Goal: Navigation & Orientation: Understand site structure

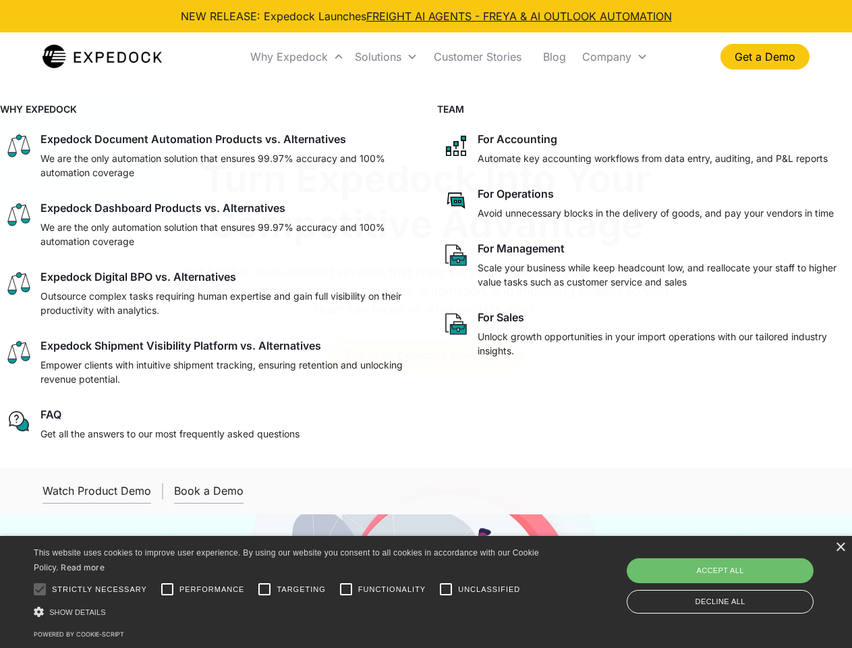
click at [297, 57] on div "Why Expedock" at bounding box center [289, 56] width 78 height 13
click at [386, 57] on div "Solutions" at bounding box center [378, 56] width 47 height 13
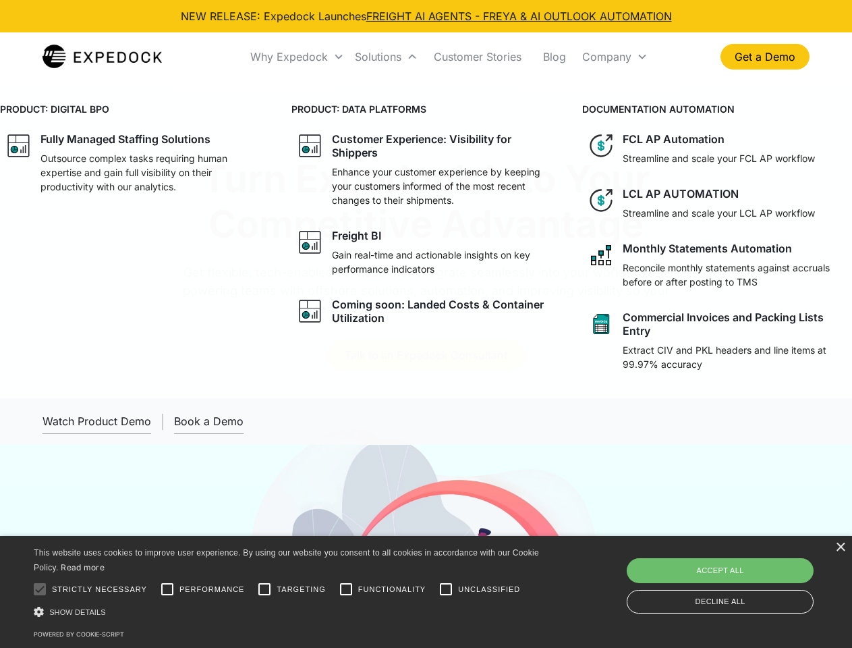
click at [614, 57] on div "Company" at bounding box center [606, 56] width 49 height 13
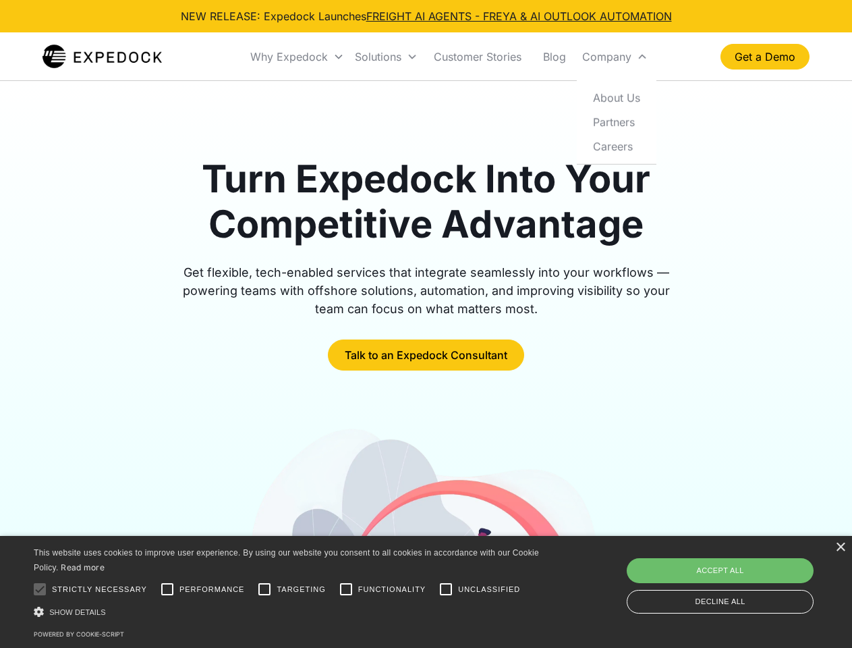
click at [40, 589] on div at bounding box center [39, 588] width 27 height 27
click at [167, 589] on input "Performance" at bounding box center [167, 588] width 27 height 27
checkbox input "true"
click at [264, 589] on input "Targeting" at bounding box center [264, 588] width 27 height 27
checkbox input "true"
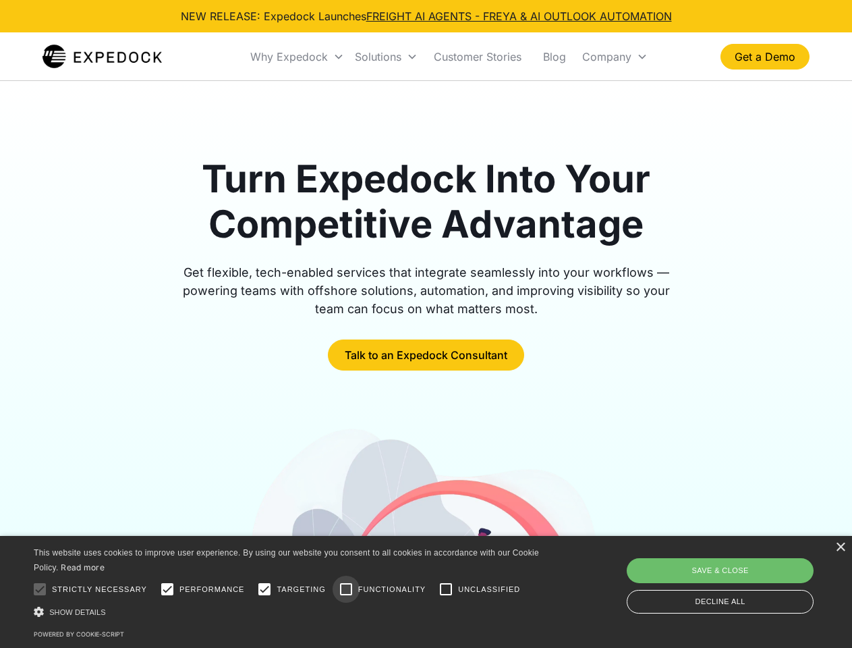
click at [346, 589] on input "Functionality" at bounding box center [346, 588] width 27 height 27
checkbox input "true"
click at [446, 589] on input "Unclassified" at bounding box center [445, 588] width 27 height 27
checkbox input "true"
click at [289, 611] on div "Show details Hide details" at bounding box center [289, 611] width 510 height 14
